Goal: Task Accomplishment & Management: Complete application form

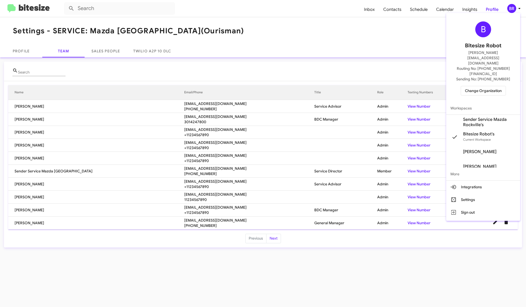
scroll to position [87, 0]
click at [488, 86] on span "Change Organization" at bounding box center [483, 90] width 37 height 9
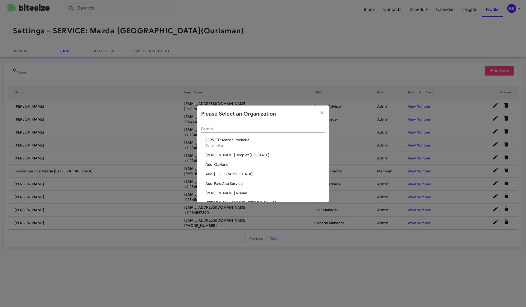
click at [263, 128] on input "Search" at bounding box center [263, 129] width 124 height 4
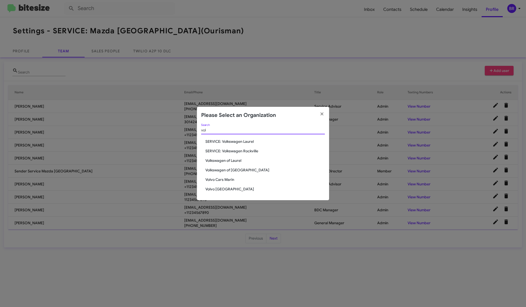
type input "vol"
click at [231, 182] on span "Volvo Cars Marin" at bounding box center [264, 179] width 119 height 5
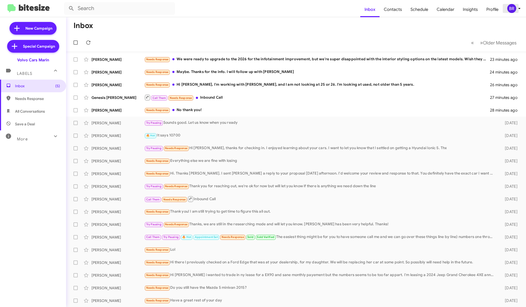
click at [516, 11] on icon at bounding box center [519, 8] width 6 height 6
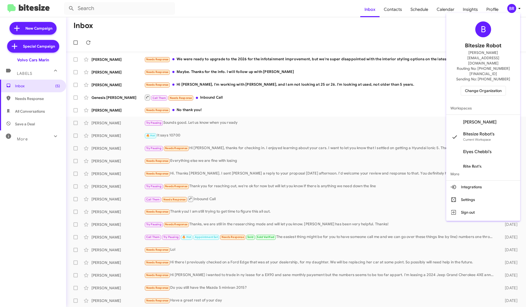
click at [492, 115] on span "Diana Kennedy's" at bounding box center [483, 122] width 74 height 15
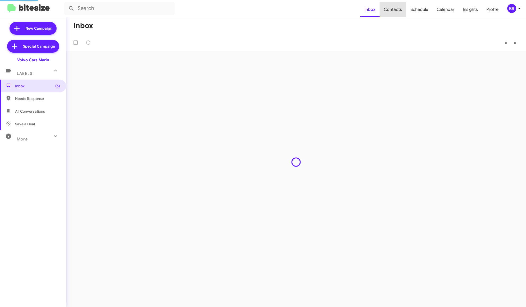
click at [397, 10] on span "Contacts" at bounding box center [393, 9] width 27 height 15
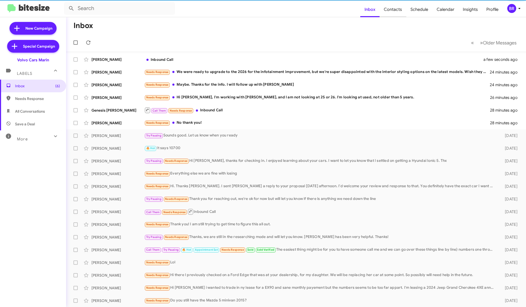
type input "in:groups"
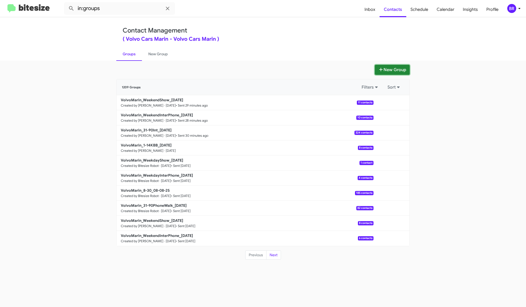
click at [393, 70] on button "New Group" at bounding box center [392, 70] width 35 height 10
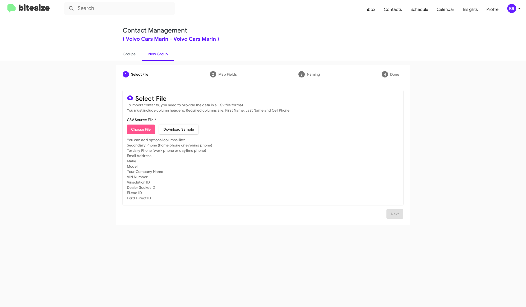
click at [148, 130] on span "Choose File" at bounding box center [141, 129] width 20 height 10
type input "VolvoMarin_XC90_XC60SpecialPartA_081125"
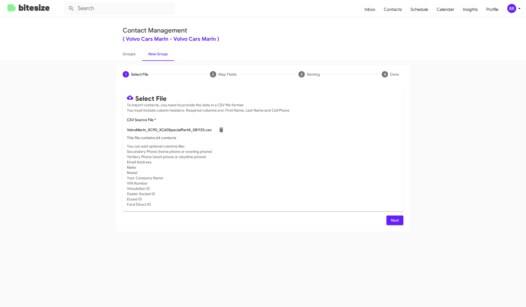
click at [399, 221] on button "Next" at bounding box center [394, 220] width 17 height 10
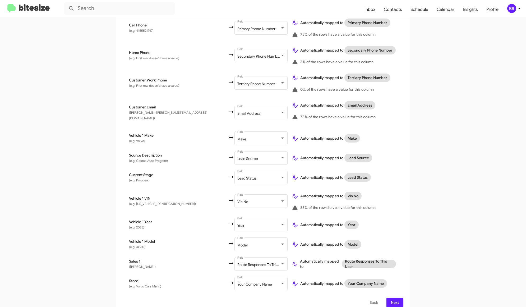
scroll to position [158, 0]
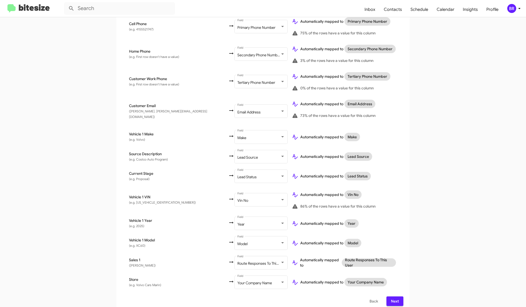
click at [396, 296] on span "Next" at bounding box center [395, 301] width 8 height 10
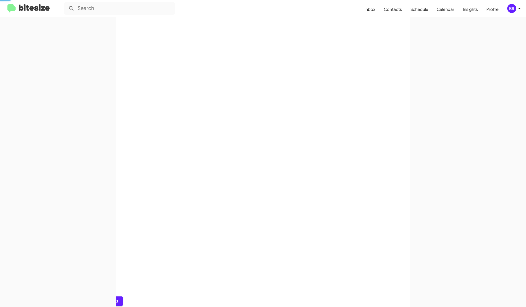
scroll to position [0, 0]
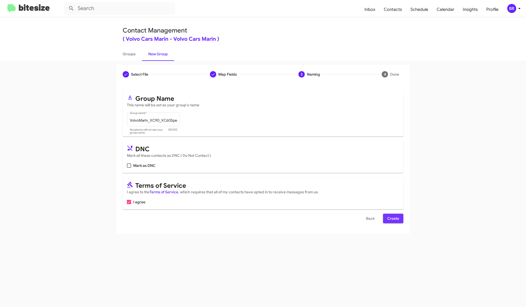
click at [393, 217] on span "Create" at bounding box center [393, 219] width 12 height 10
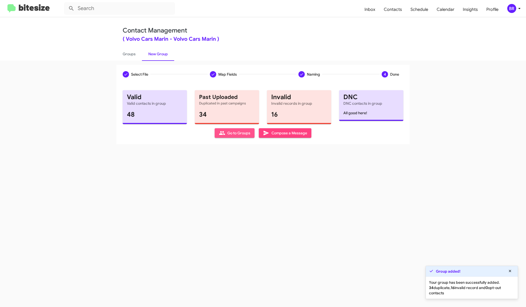
click at [237, 133] on span "Go to Groups" at bounding box center [234, 133] width 31 height 10
type input "in:groups"
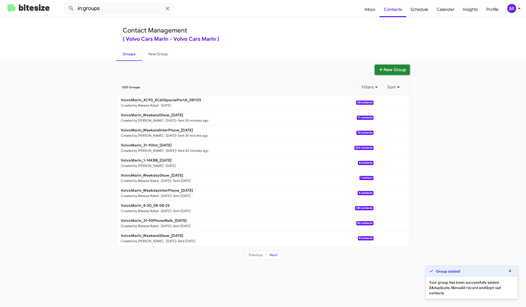
click at [386, 72] on button "New Group" at bounding box center [392, 70] width 35 height 10
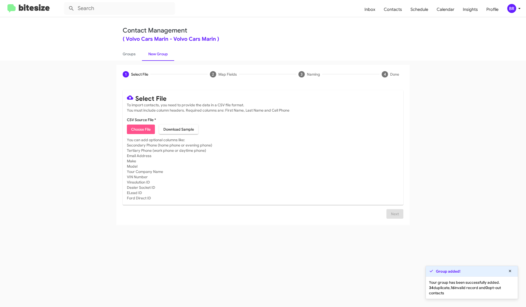
click at [145, 129] on span "Choose File" at bounding box center [141, 129] width 20 height 10
type input "VolvoMarin_XC90_XC60SpecialPartB_081125"
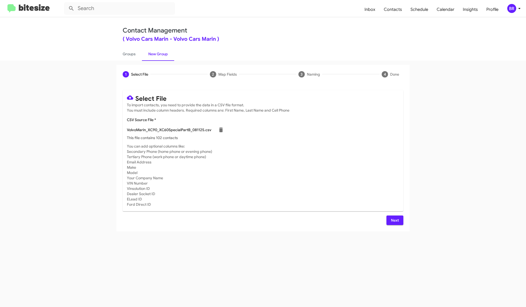
click at [397, 221] on span "Next" at bounding box center [395, 220] width 8 height 10
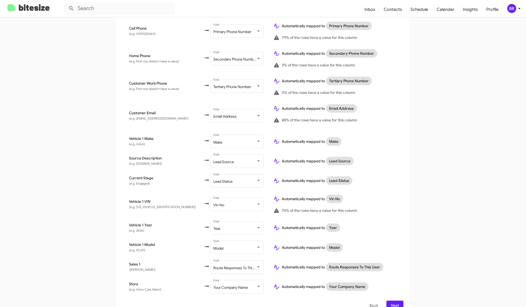
scroll to position [165, 0]
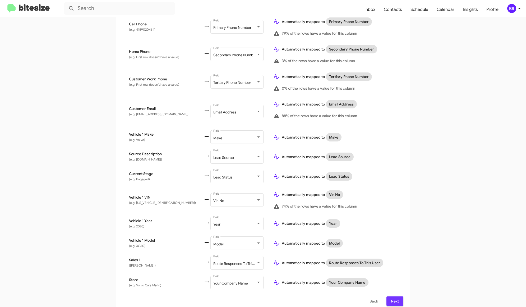
click at [396, 296] on span "Next" at bounding box center [395, 301] width 8 height 10
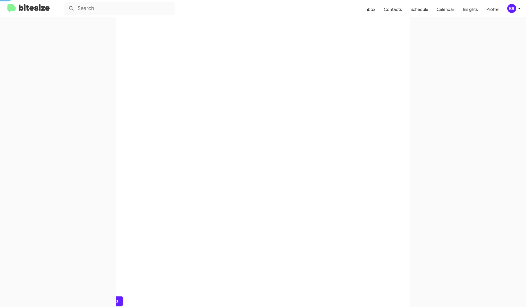
scroll to position [0, 0]
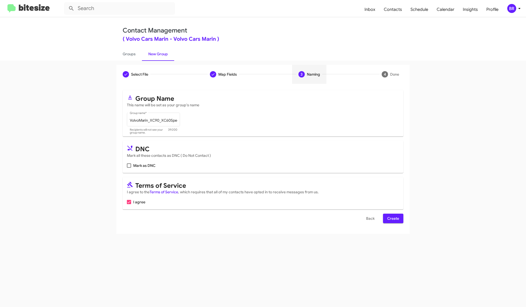
click at [391, 212] on form "Group Name This name will be set as your group's name VolvoMarin_XC90_XC60Speci…" at bounding box center [263, 156] width 281 height 133
click at [393, 217] on span "Create" at bounding box center [393, 219] width 12 height 10
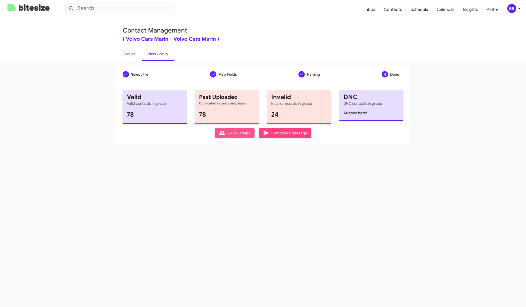
click at [237, 132] on span "Go to Groups" at bounding box center [234, 133] width 31 height 10
type input "in:groups"
